Goal: Find specific page/section: Find specific page/section

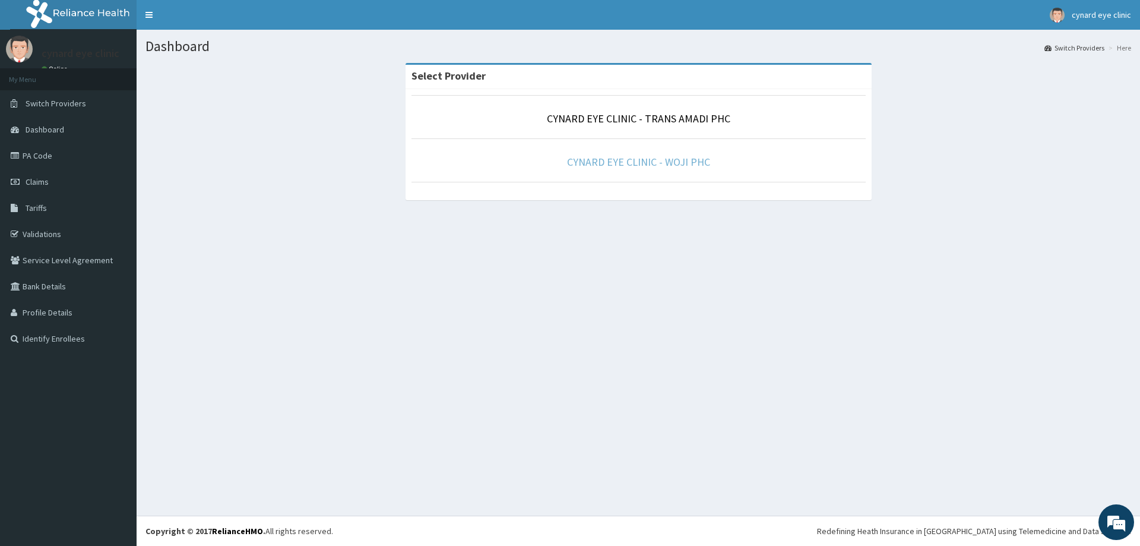
click at [622, 159] on link "CYNARD EYE CLINIC - WOJI PHC" at bounding box center [638, 162] width 143 height 14
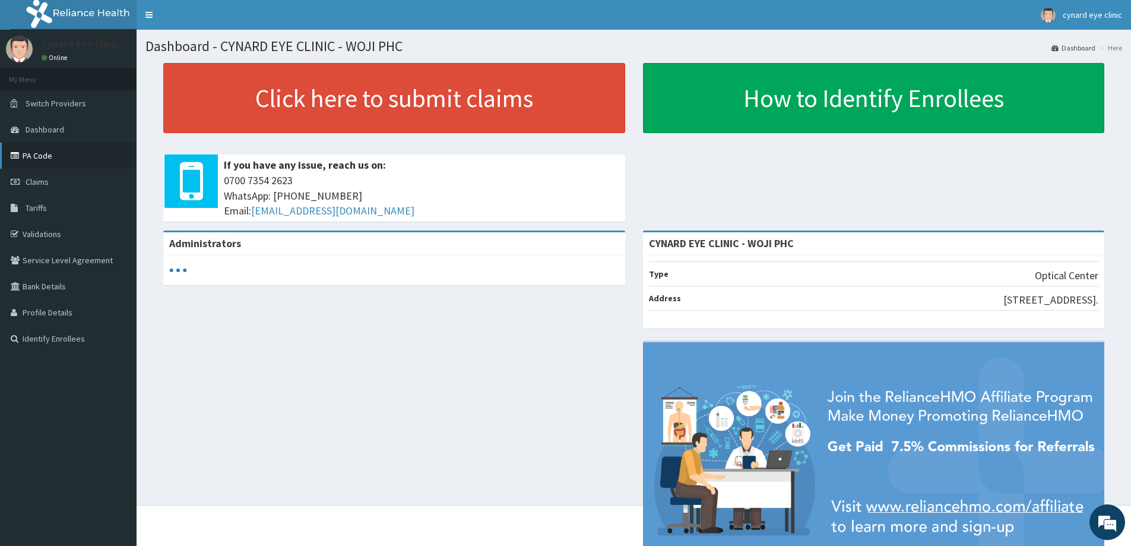
click at [33, 156] on link "PA Code" at bounding box center [68, 156] width 137 height 26
